Goal: Information Seeking & Learning: Learn about a topic

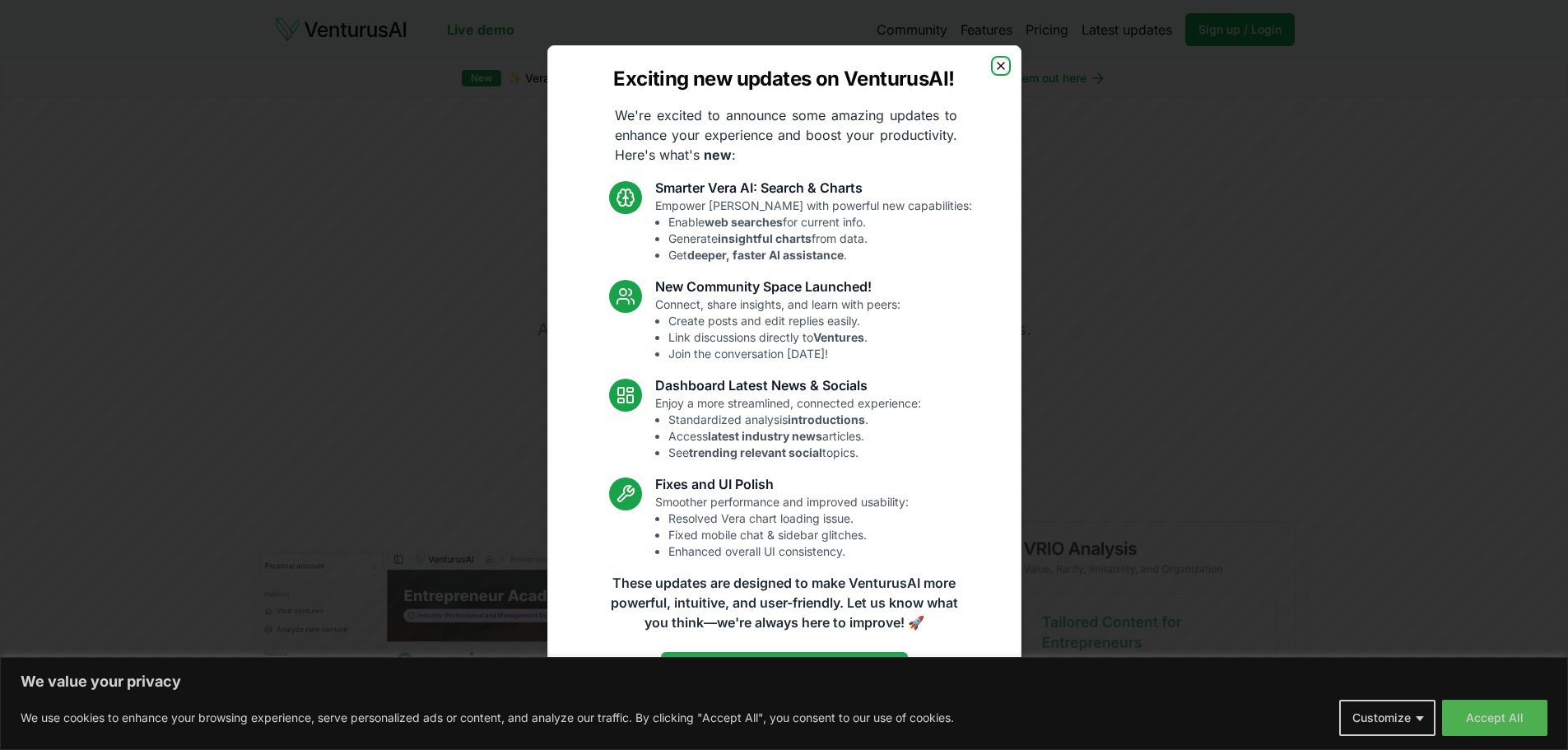
click at [999, 63] on icon "button" at bounding box center [1001, 66] width 7 height 7
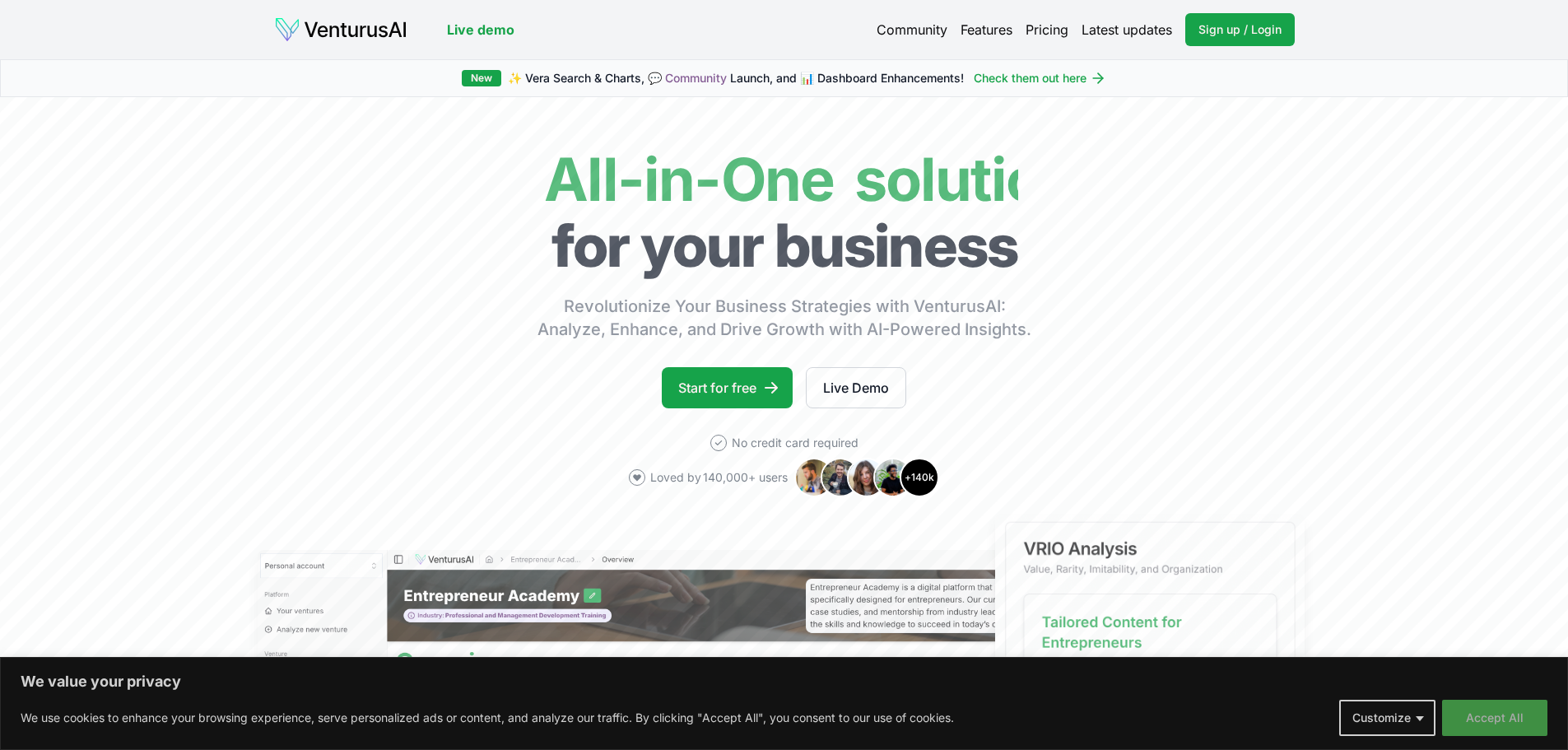
click at [1510, 720] on button "Accept All" at bounding box center [1495, 718] width 106 height 36
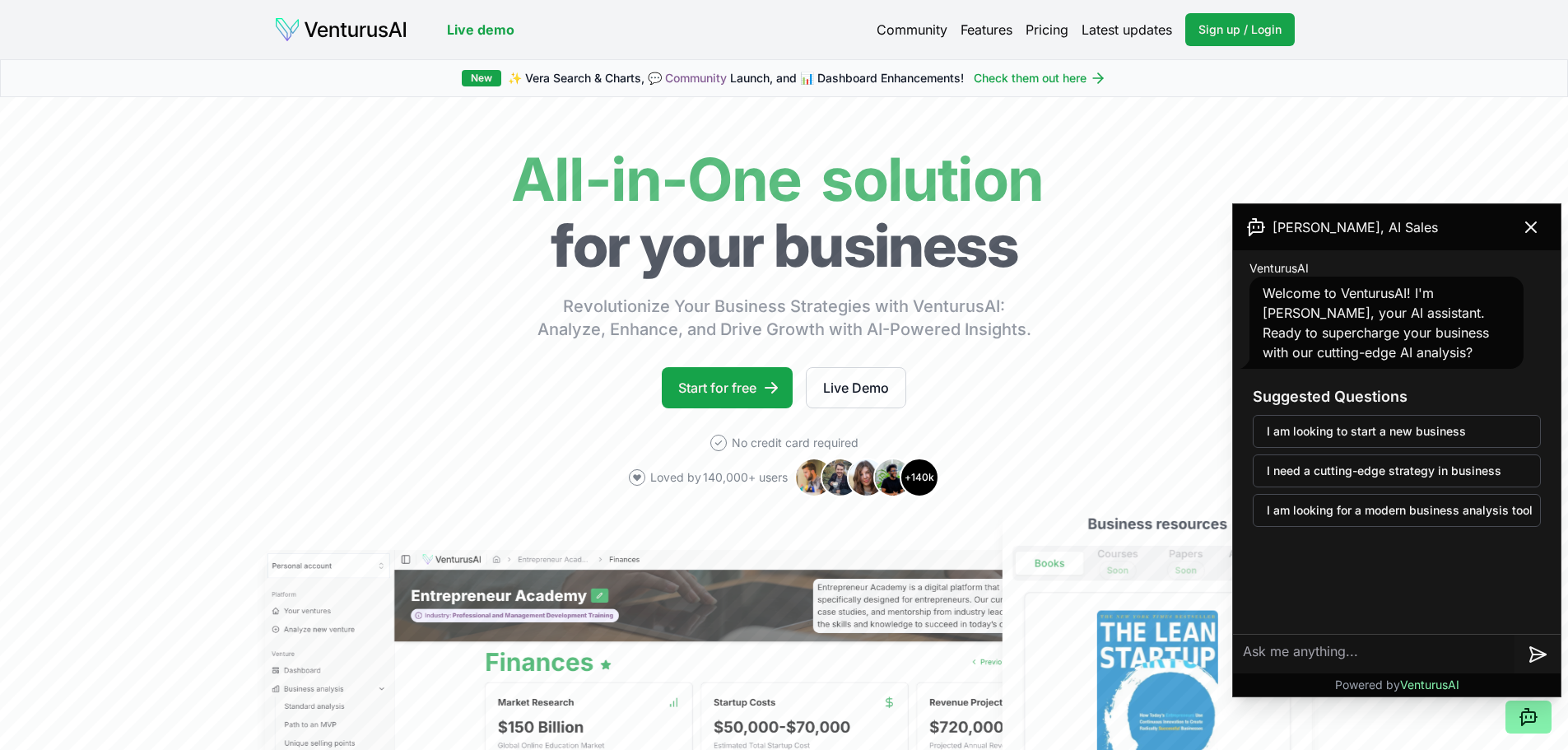
click at [1034, 24] on link "Pricing" at bounding box center [1047, 29] width 43 height 19
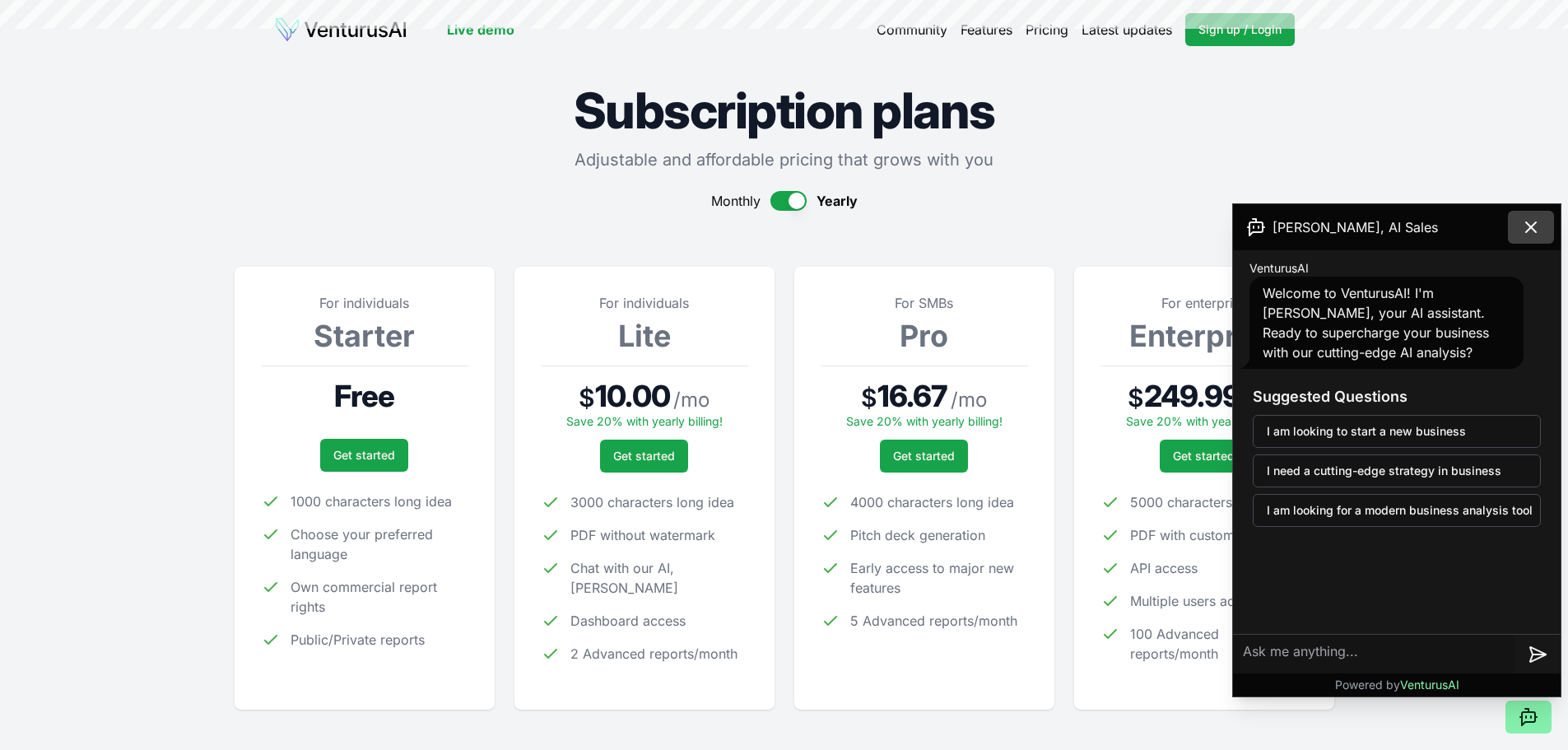
click at [1533, 219] on icon at bounding box center [1531, 226] width 19 height 19
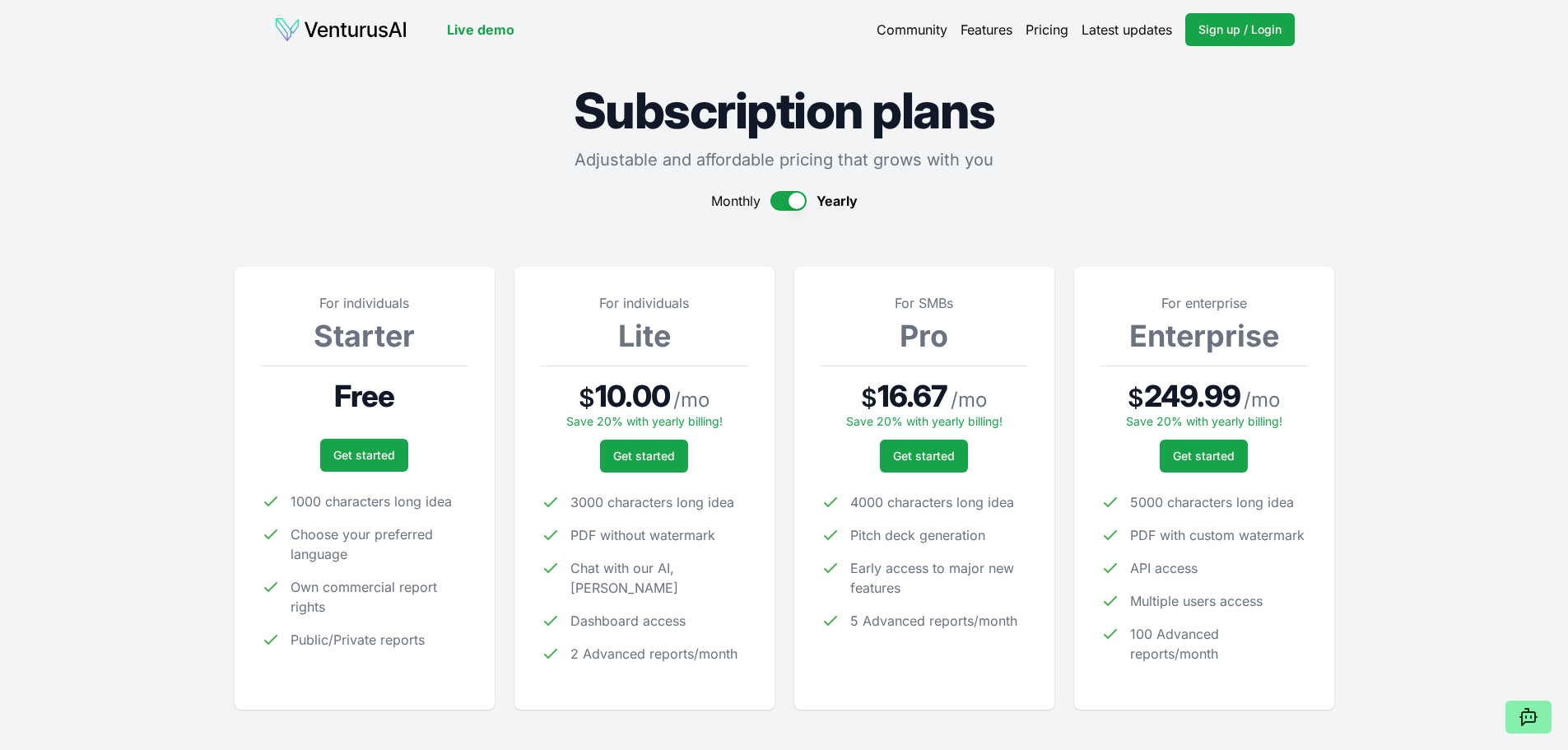
click at [990, 31] on link "Features" at bounding box center [986, 29] width 52 height 19
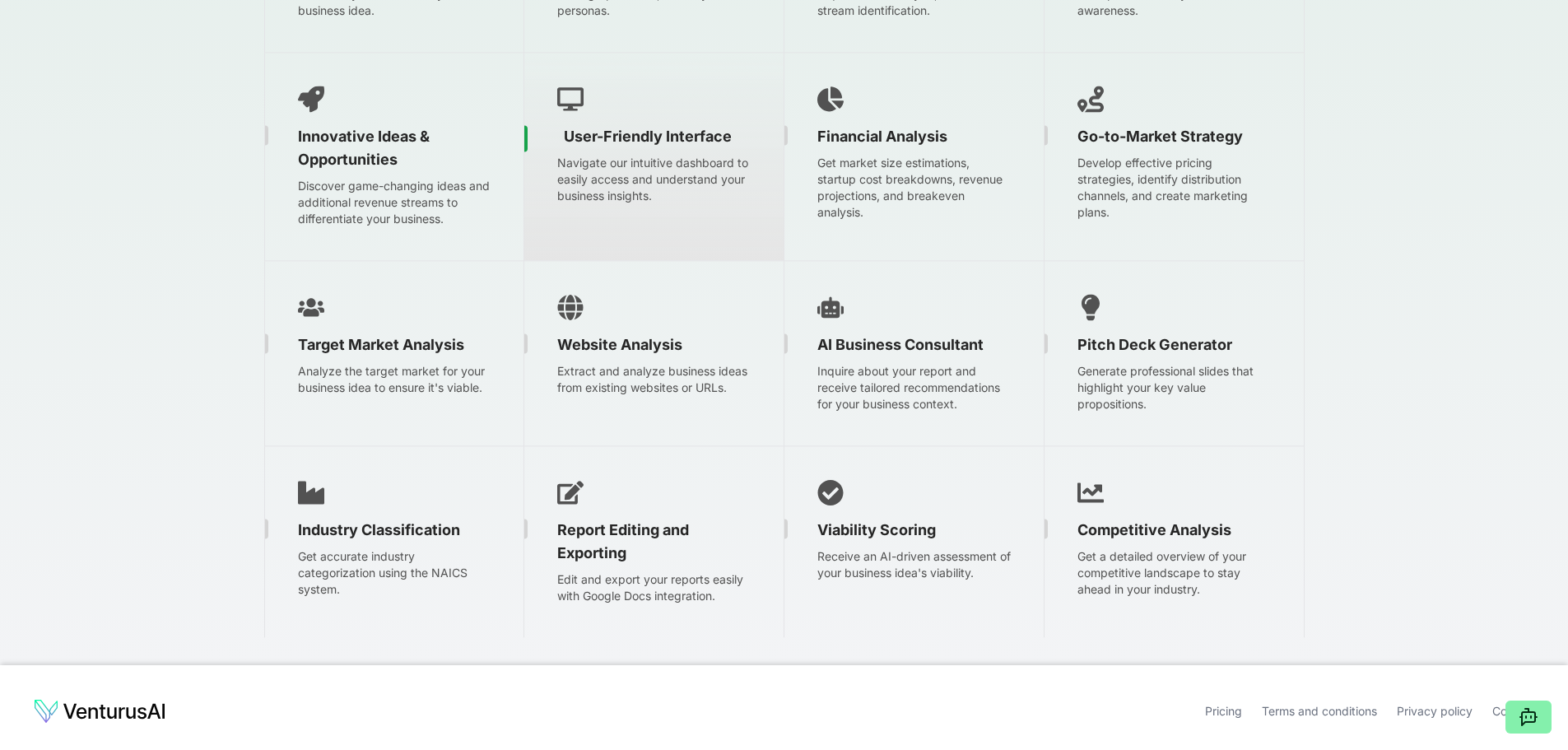
scroll to position [2698, 0]
